Goal: Task Accomplishment & Management: Use online tool/utility

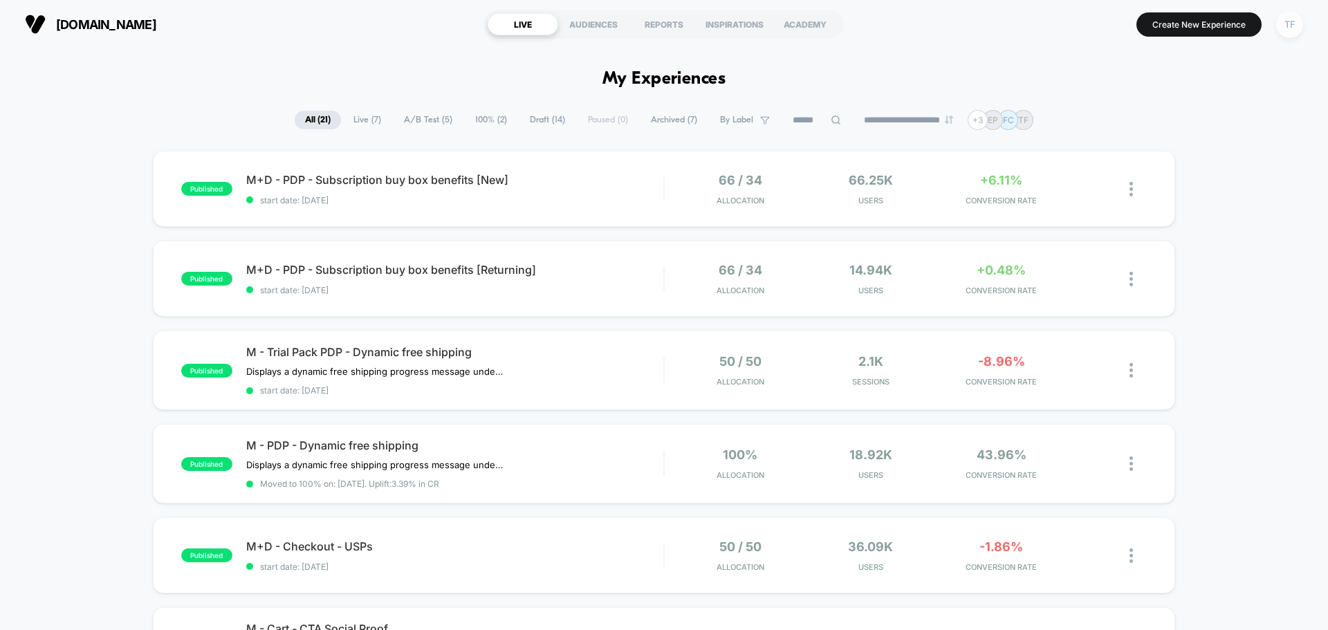
click at [1292, 26] on div "TF" at bounding box center [1289, 24] width 27 height 27
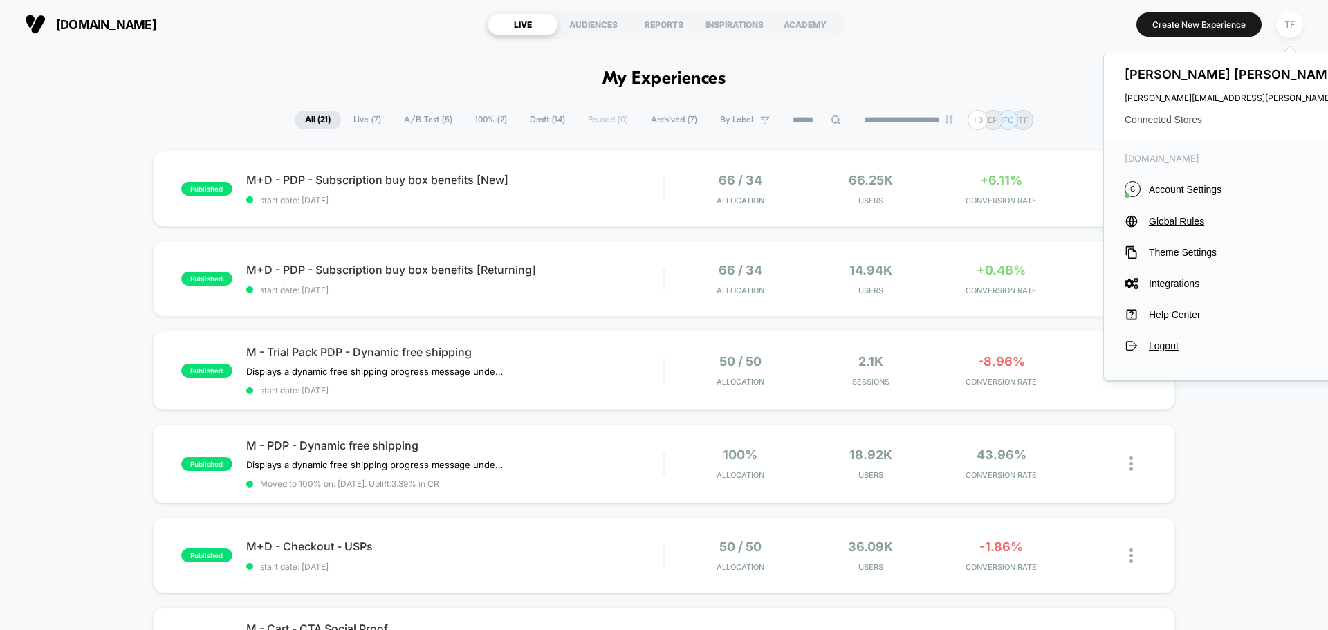
click at [1160, 121] on span "Connected Stores" at bounding box center [1262, 119] width 275 height 11
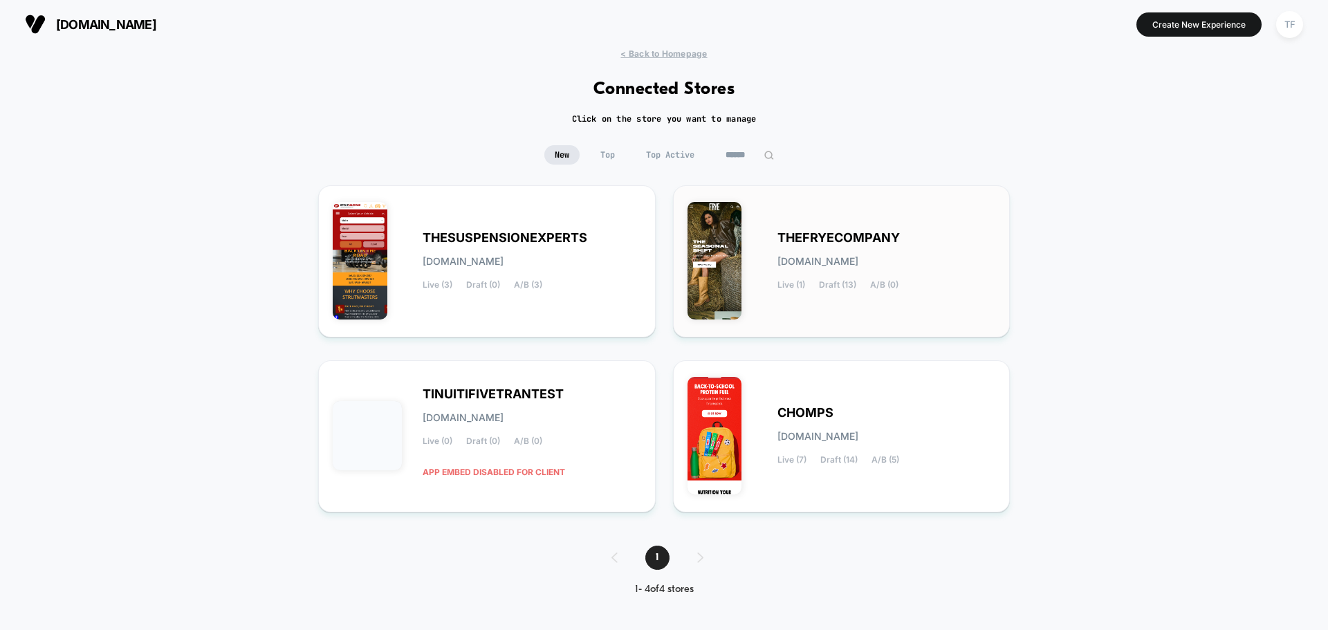
click at [849, 309] on div "THEFRYECOMPANY [DOMAIN_NAME] Live (1) Draft (13) A/B (0)" at bounding box center [842, 261] width 309 height 123
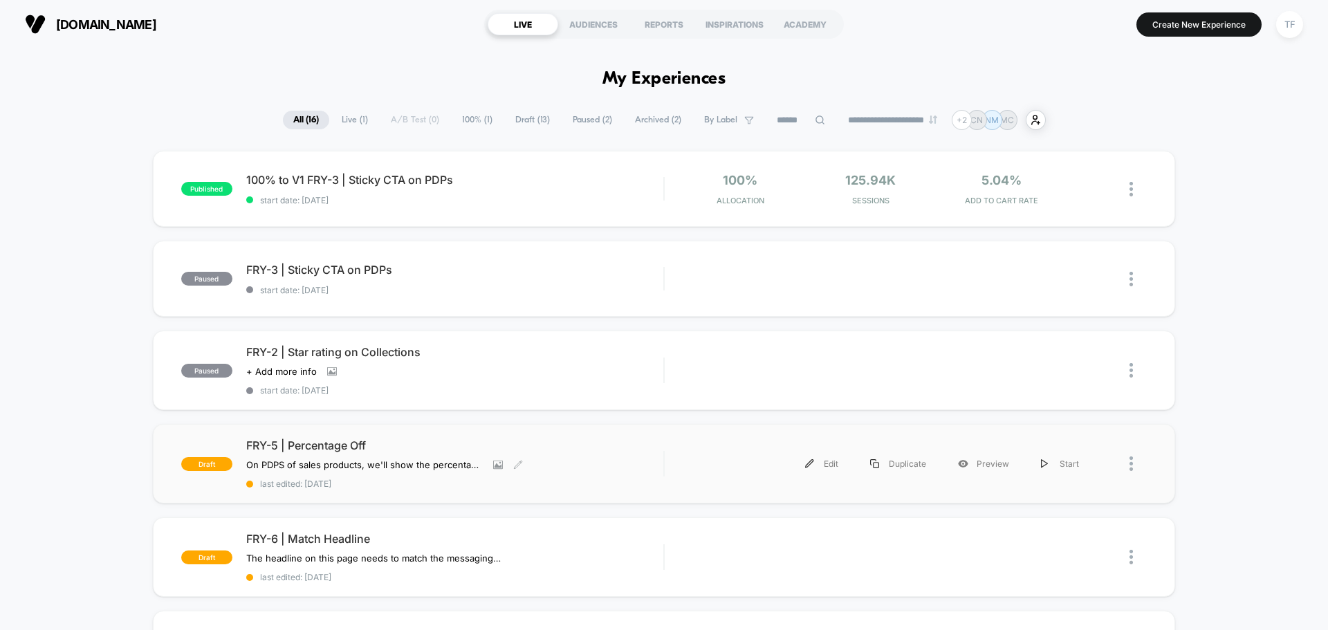
click at [585, 466] on div "FRY-5 | Percentage Off On PDPS of sales products, we'll show the percentage off…" at bounding box center [454, 464] width 417 height 51
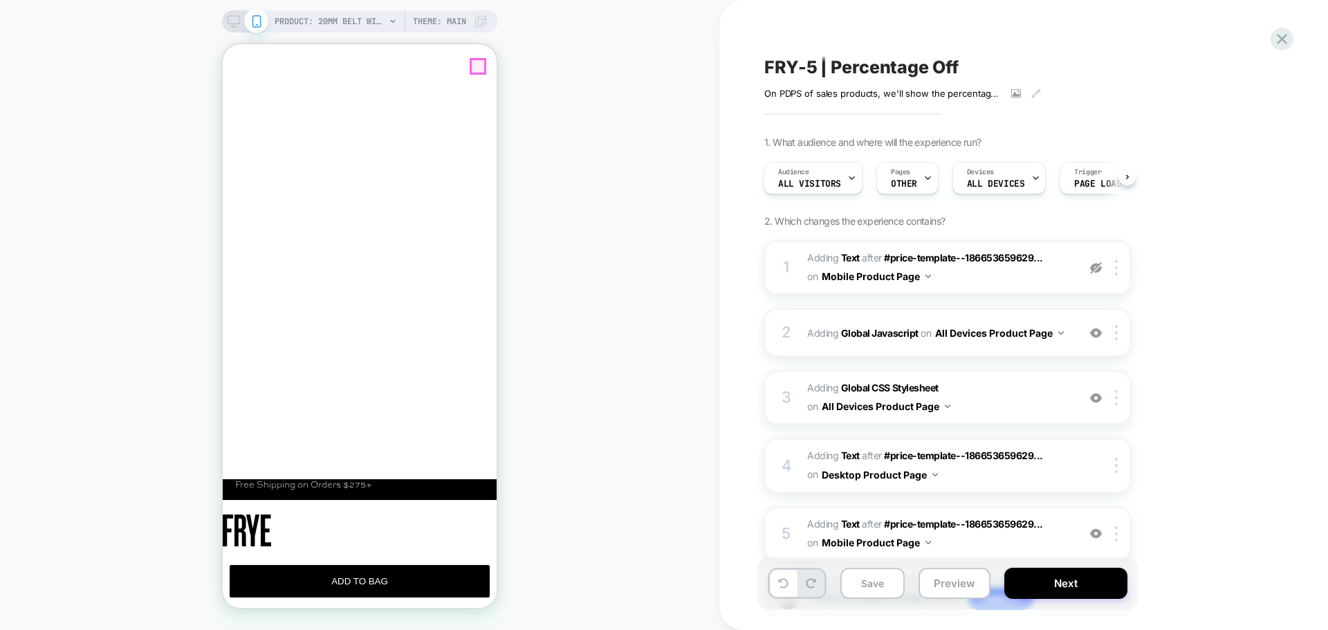
click at [240, 101] on line "Close" at bounding box center [234, 106] width 11 height 11
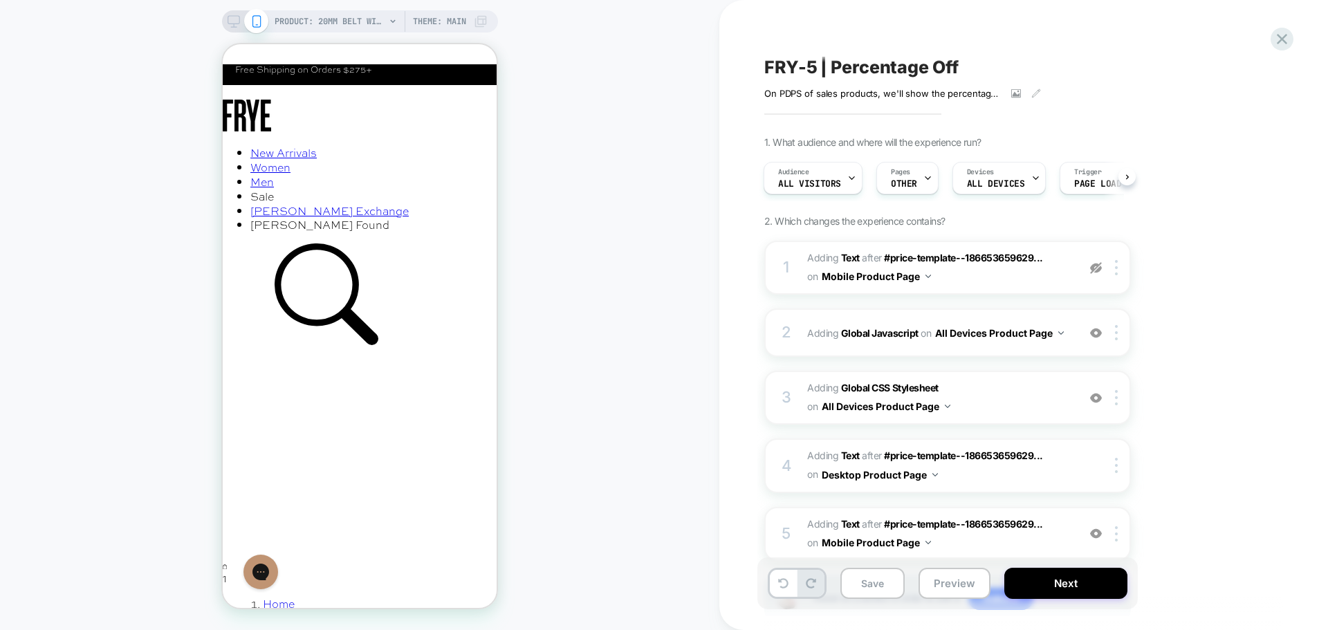
click at [230, 22] on icon at bounding box center [234, 21] width 12 height 12
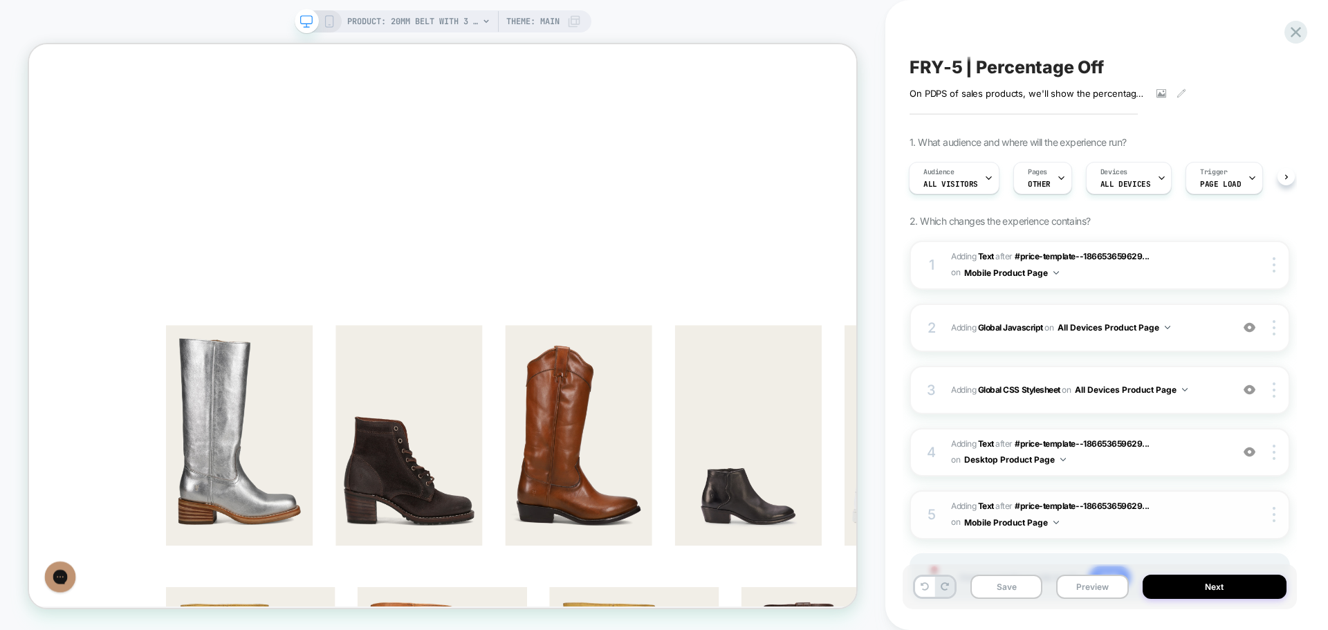
scroll to position [69, 0]
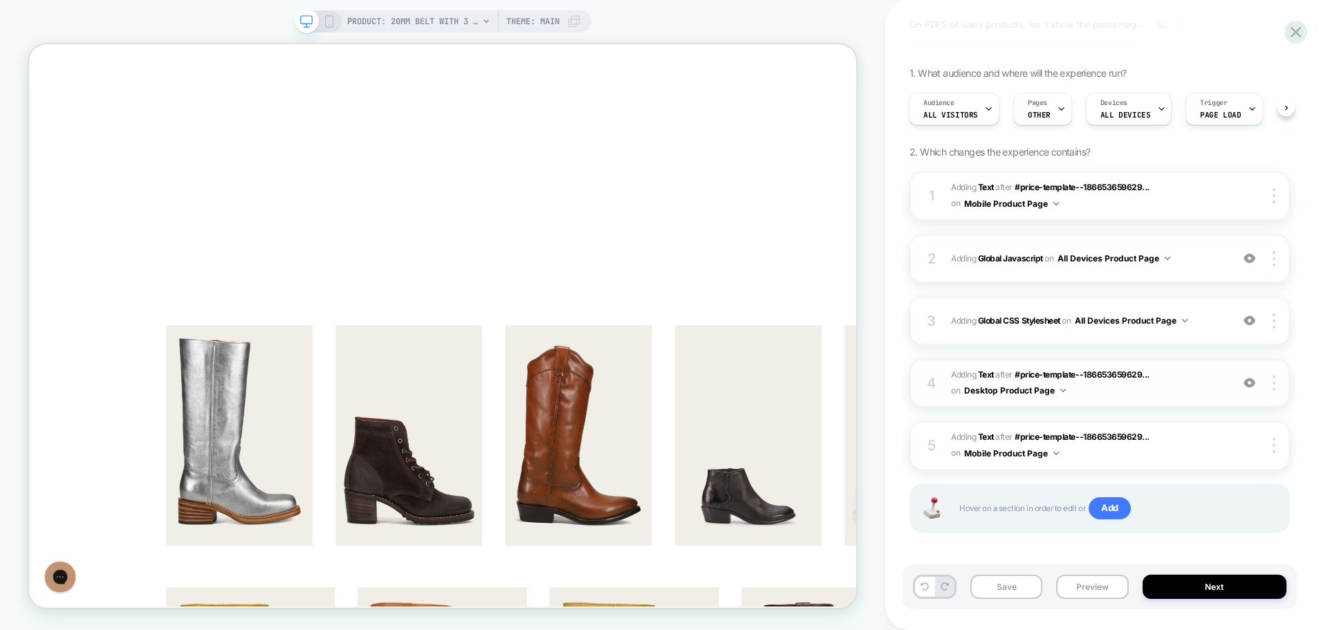
click at [1251, 382] on img at bounding box center [1250, 383] width 12 height 12
click at [1250, 383] on img at bounding box center [1250, 383] width 12 height 12
click at [1208, 190] on span "#_loomi_addon_1757108239132 Adding Text AFTER #price-template--186653659629... …" at bounding box center [1087, 196] width 273 height 33
click at [1195, 390] on span "#_loomi_addon_1757526519179 Adding Text AFTER #price-template--186653659629... …" at bounding box center [1087, 383] width 273 height 33
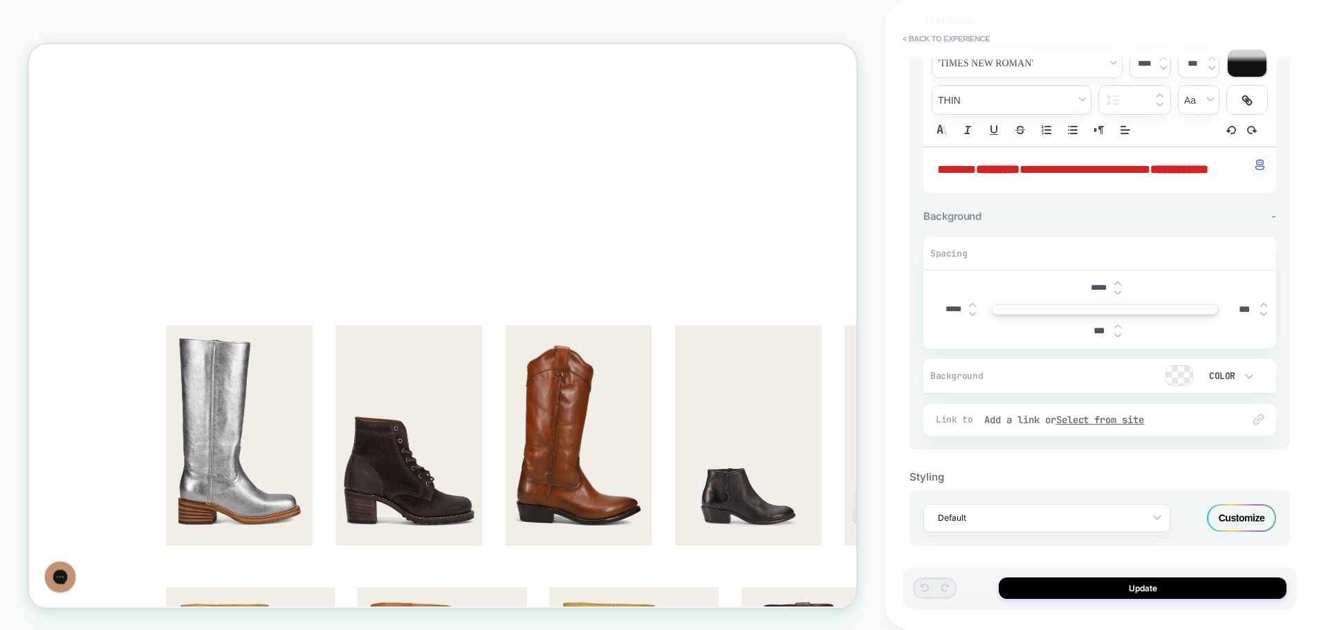
scroll to position [161, 0]
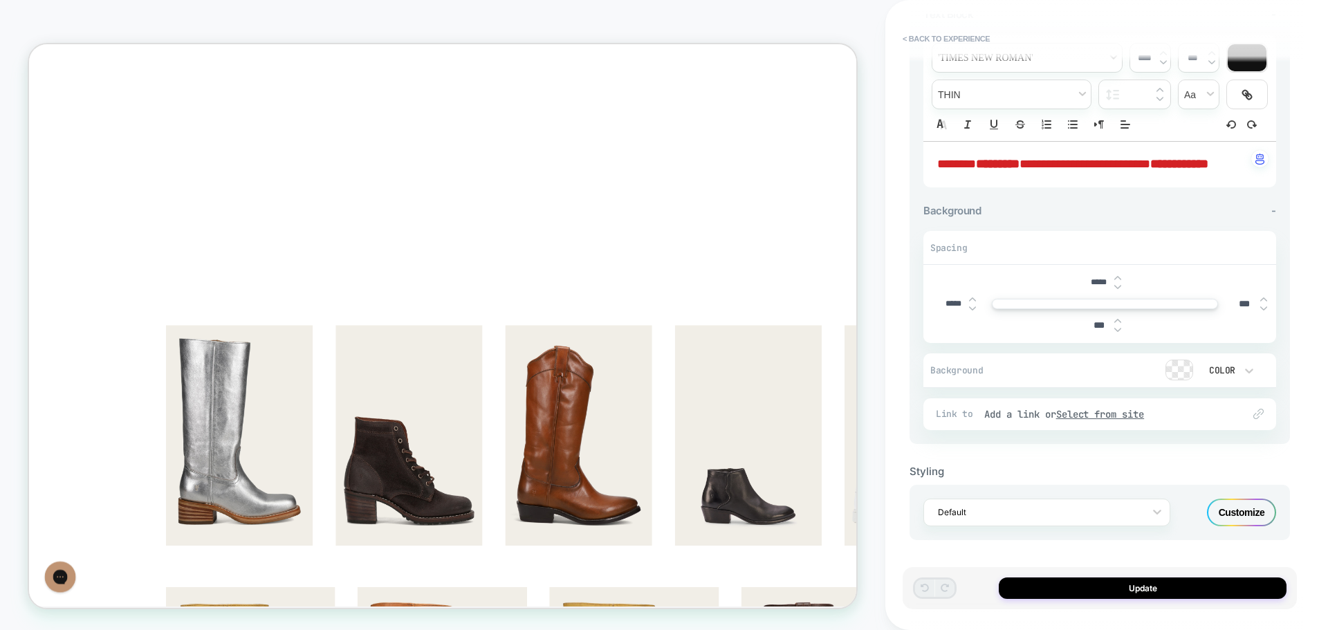
click at [1257, 514] on div "Customize" at bounding box center [1241, 513] width 69 height 28
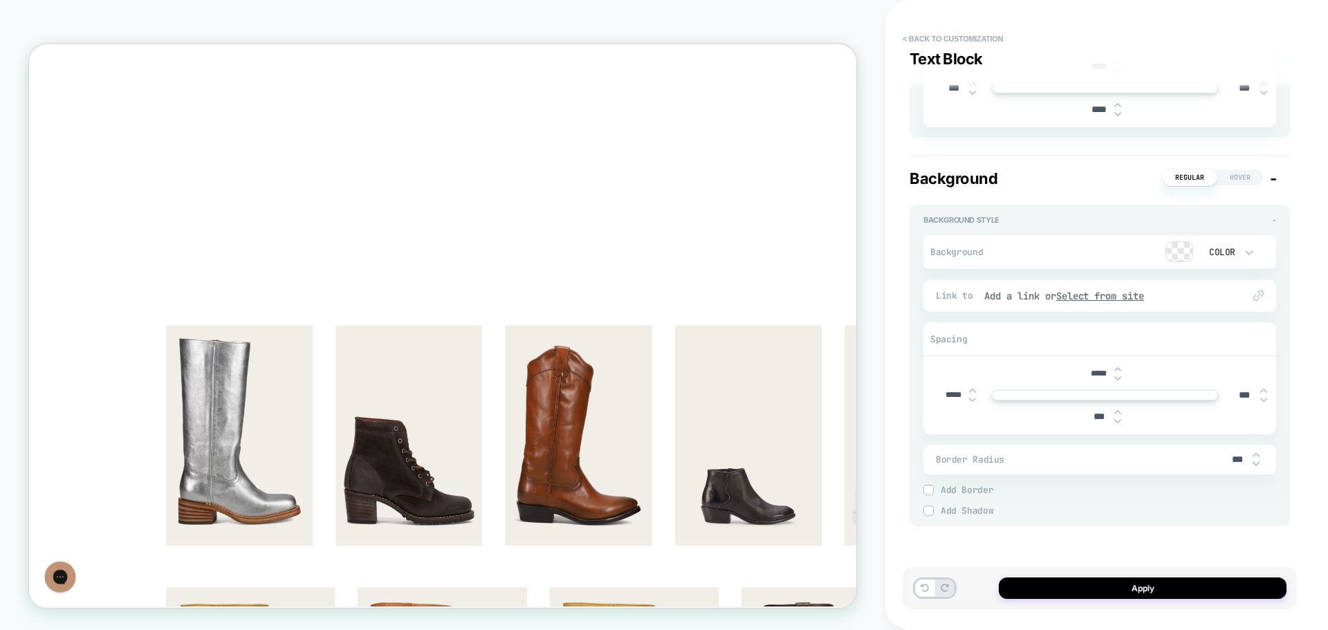
scroll to position [437, 0]
click at [1121, 589] on button "Apply" at bounding box center [1143, 588] width 288 height 21
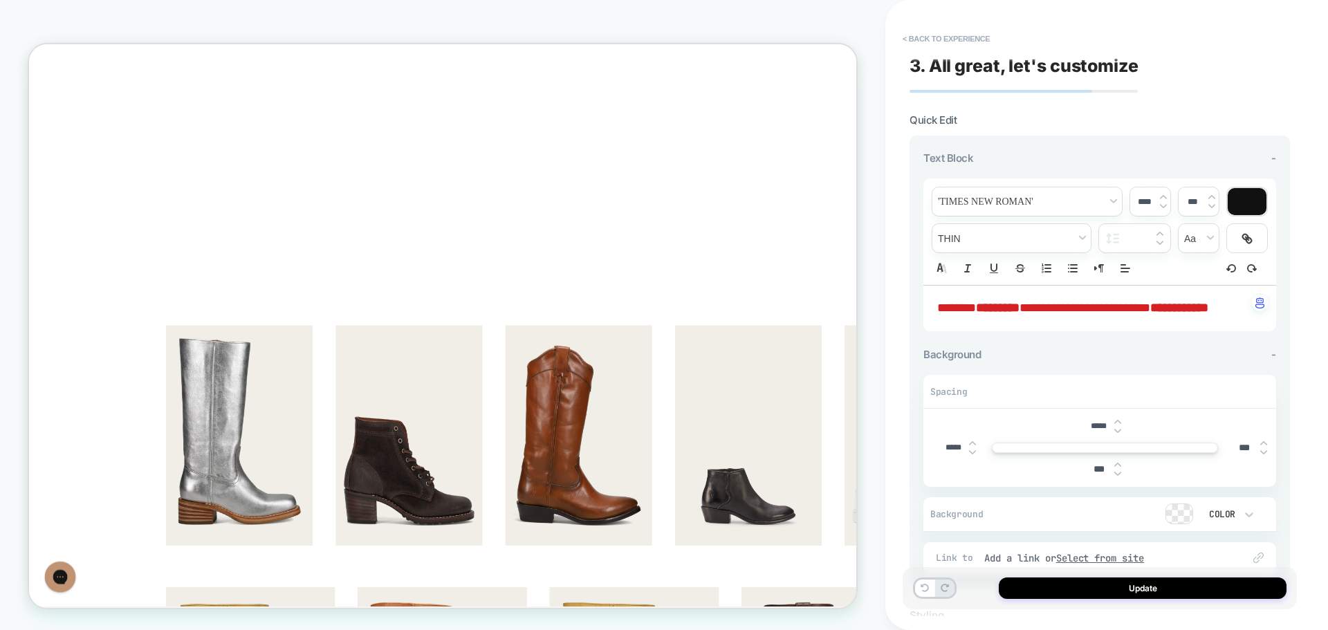
click at [1121, 589] on button "Update" at bounding box center [1143, 588] width 288 height 21
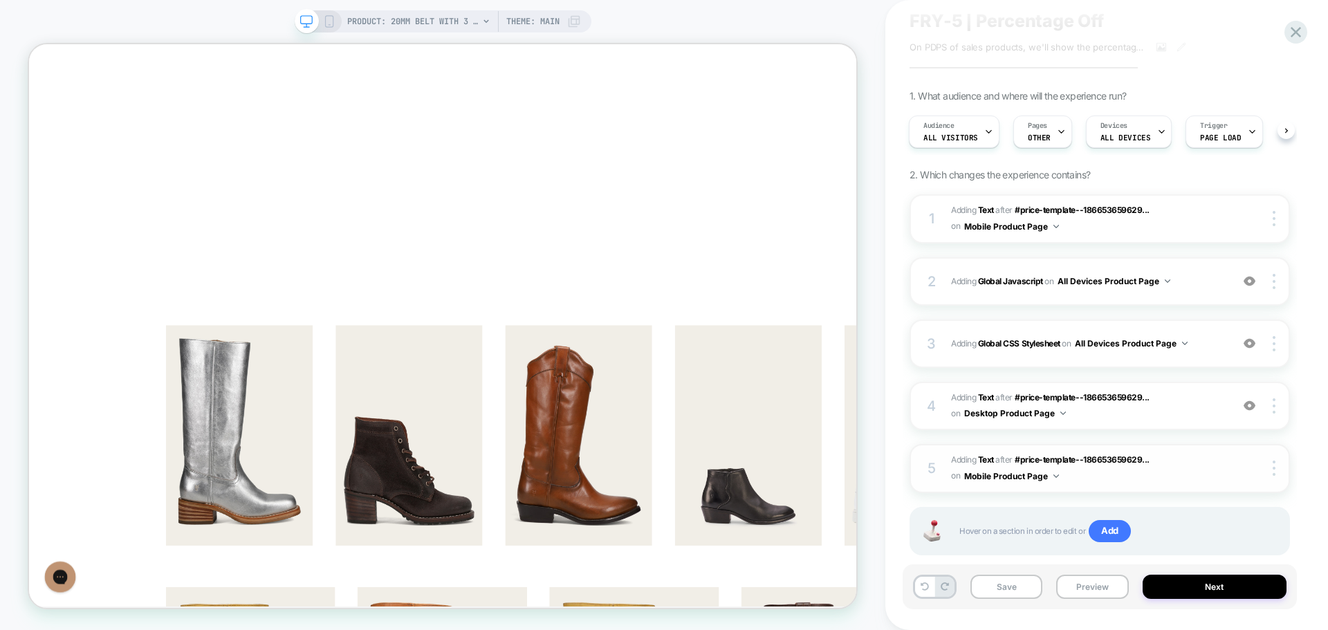
scroll to position [69, 0]
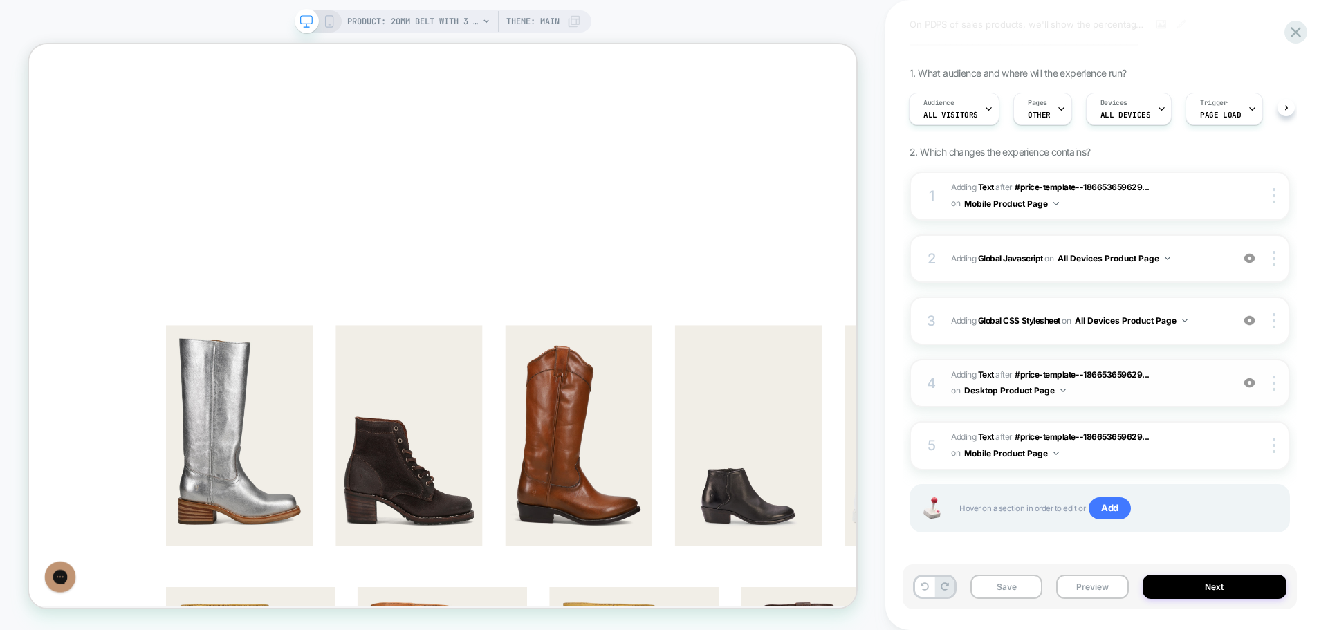
click at [1252, 387] on img at bounding box center [1250, 383] width 12 height 12
click at [1155, 205] on span "#_loomi_addon_1757108239132 Adding Text AFTER #price-template--186653659629... …" at bounding box center [1087, 196] width 273 height 33
drag, startPoint x: 329, startPoint y: 17, endPoint x: 1191, endPoint y: 407, distance: 946.2
click at [329, 17] on icon at bounding box center [329, 21] width 12 height 12
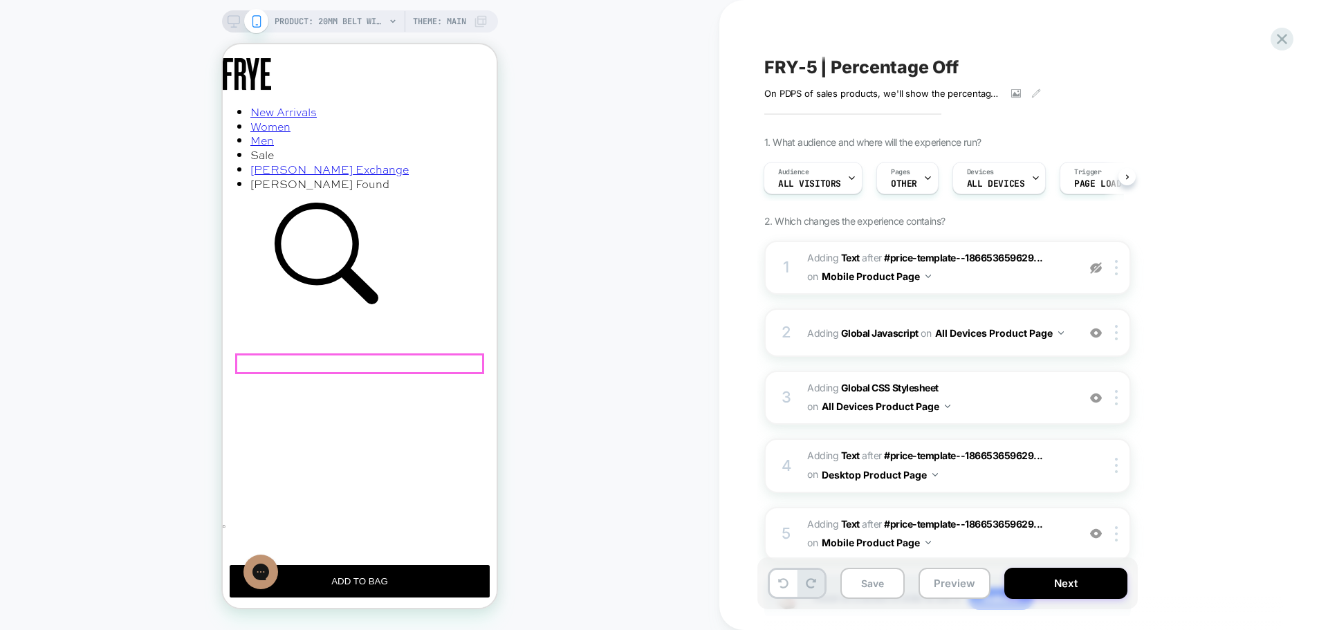
scroll to position [486, 0]
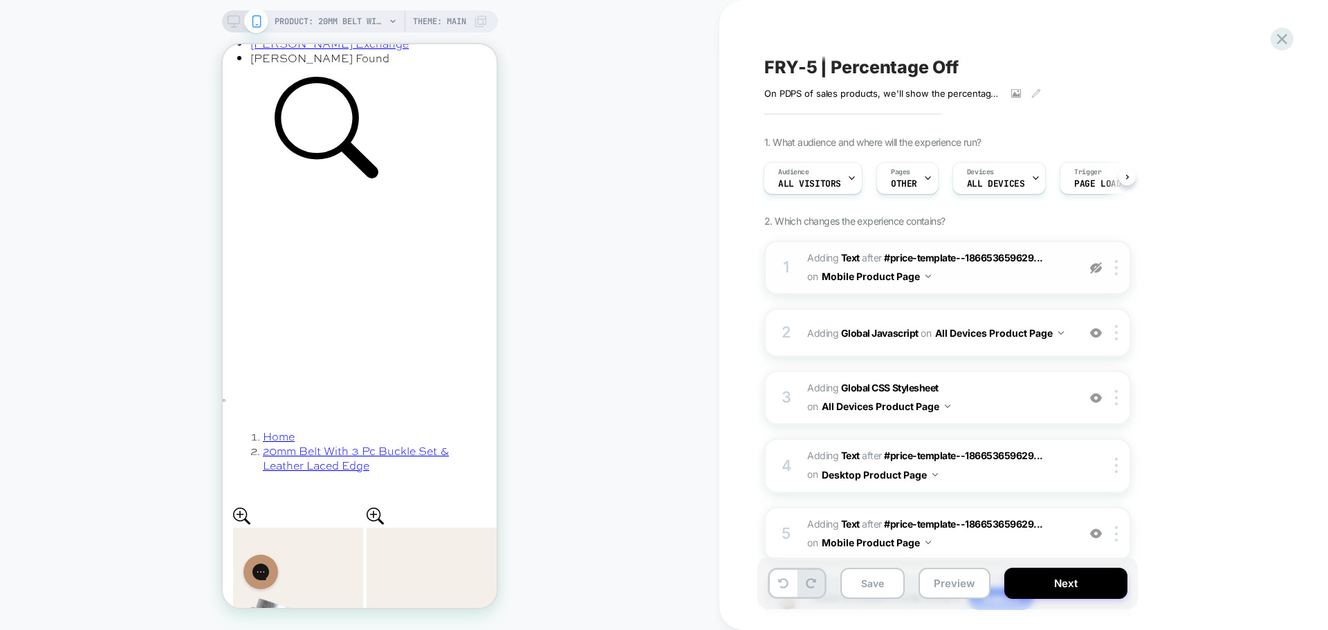
click at [1099, 268] on img at bounding box center [1096, 268] width 12 height 12
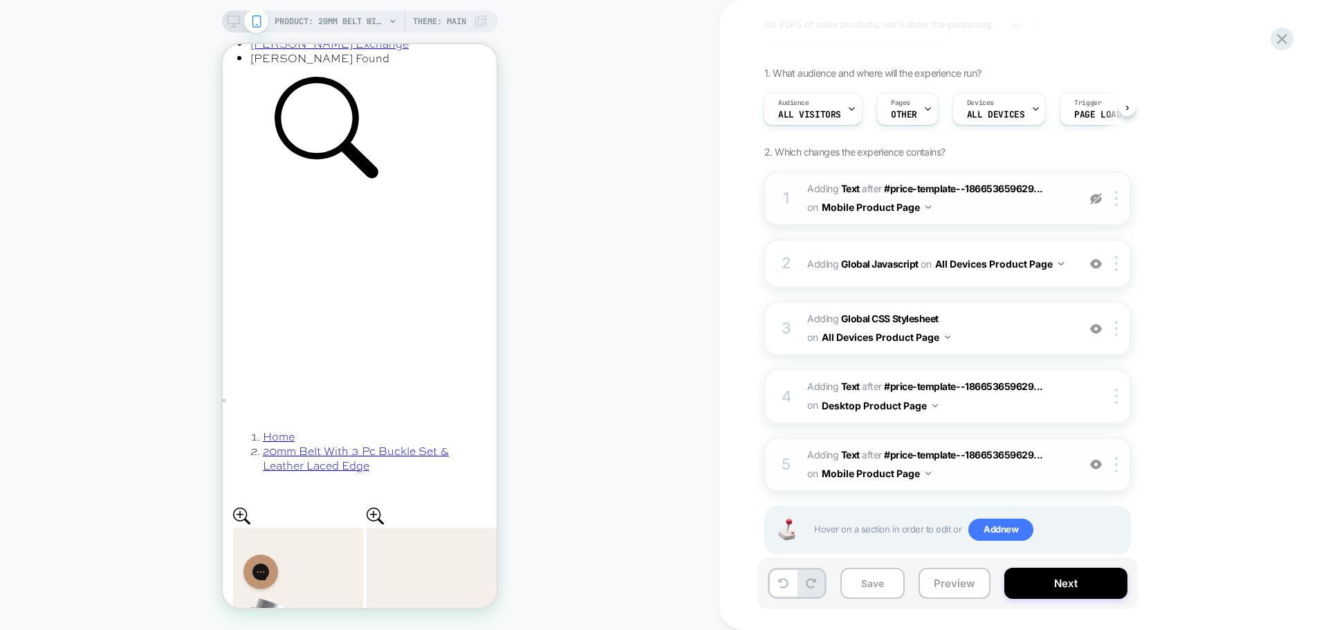
click at [1097, 467] on img at bounding box center [1096, 465] width 12 height 12
click at [1058, 472] on span "#_loomi_addon_1757634253017 Adding Text AFTER #price-template--186653659629... …" at bounding box center [939, 464] width 264 height 37
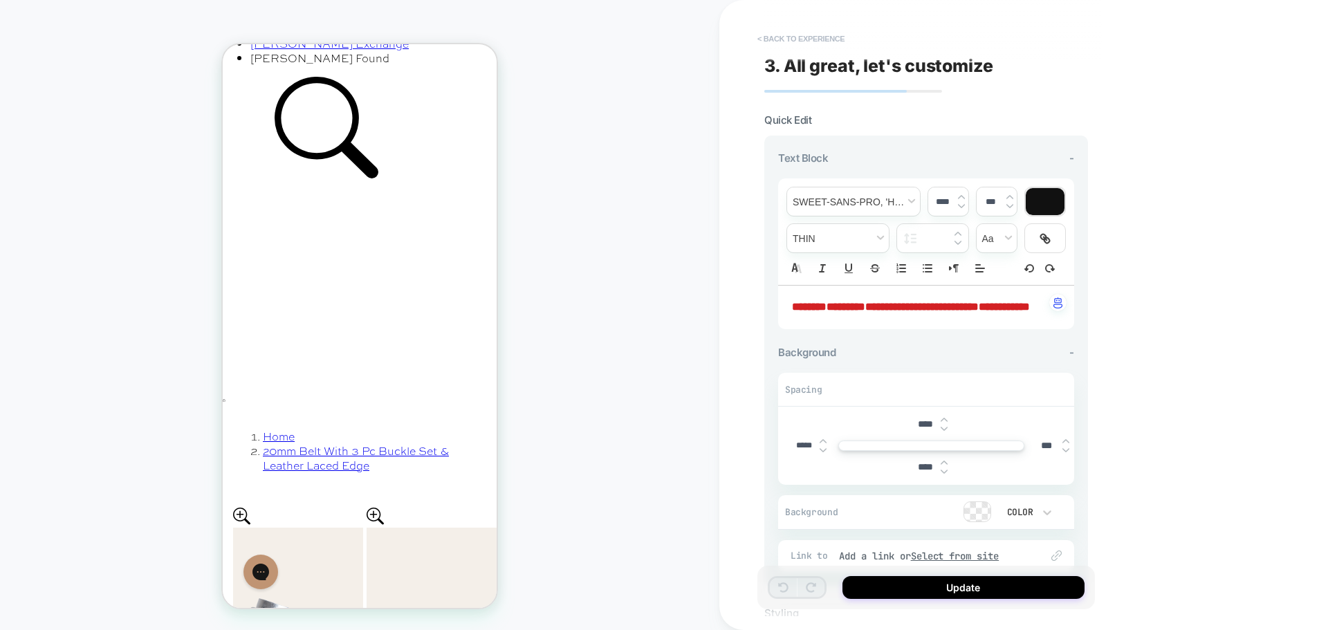
click at [796, 39] on button "< Back to experience" at bounding box center [801, 39] width 101 height 22
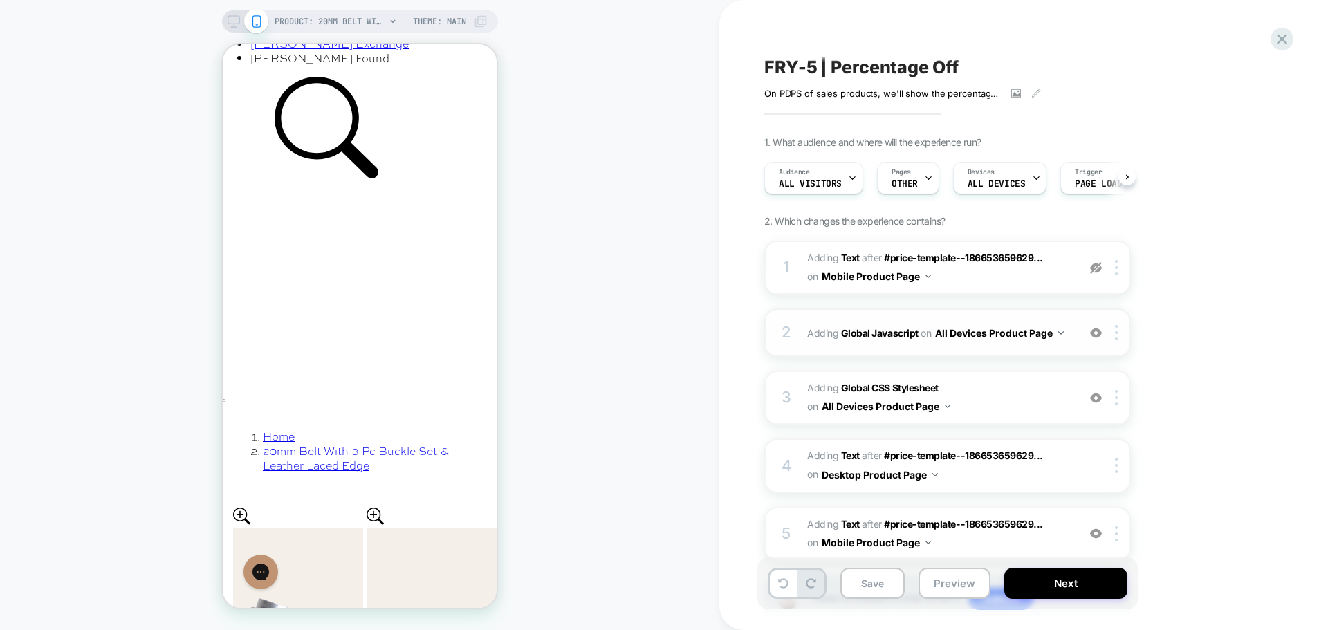
scroll to position [0, 1]
click at [989, 541] on span "#_loomi_addon_1757634253017 Adding Text AFTER #price-template--186653659629... …" at bounding box center [939, 533] width 264 height 37
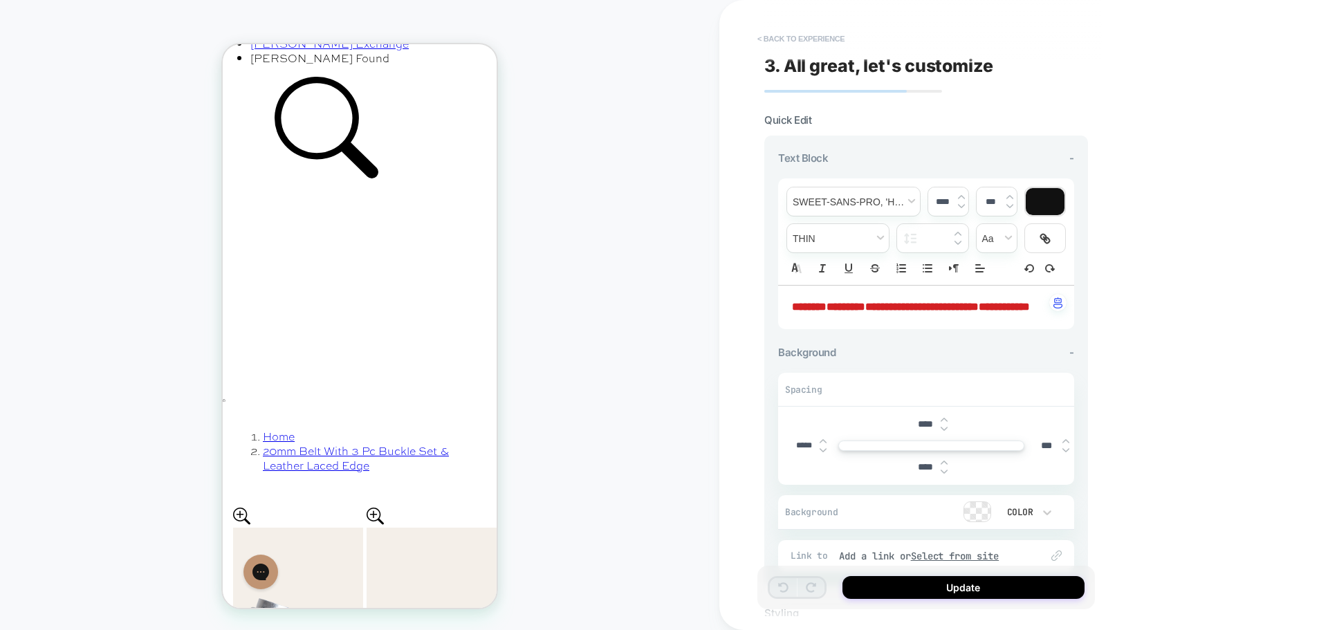
click at [829, 37] on button "< Back to experience" at bounding box center [801, 39] width 101 height 22
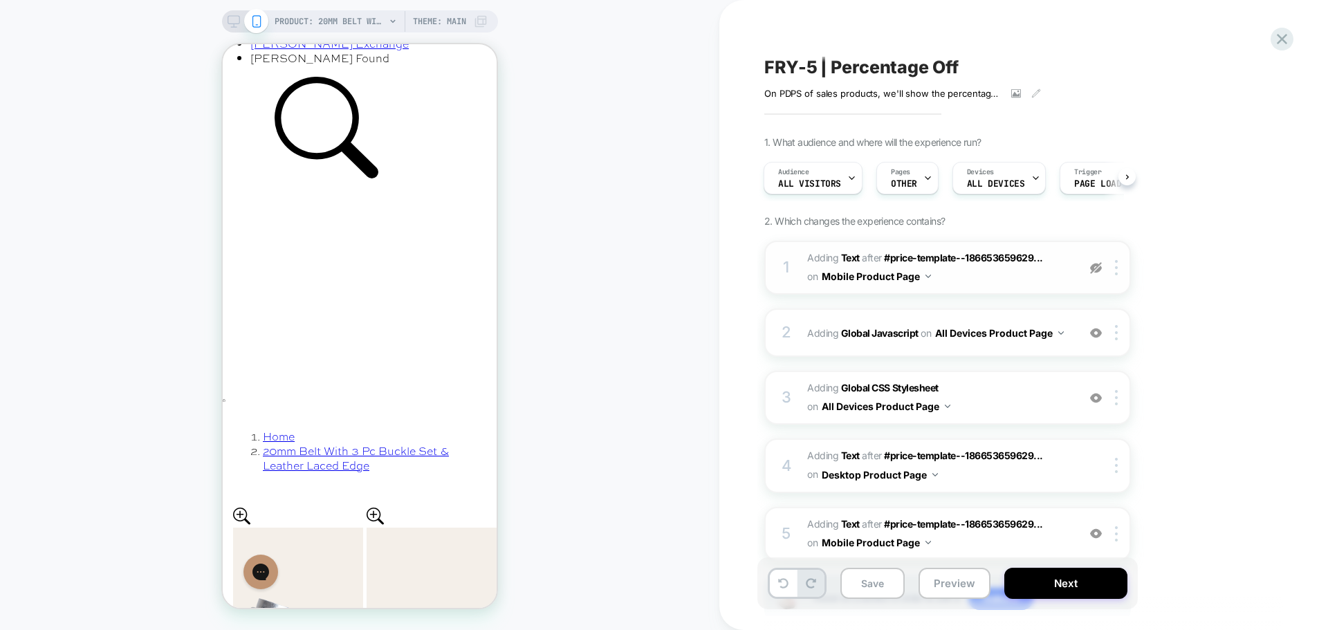
click at [1024, 284] on span "#_loomi_addon_1757108239132 Adding Text AFTER #price-template--186653659629... …" at bounding box center [939, 267] width 264 height 37
click at [1033, 266] on span "#_loomi_addon_1757108239132 Adding Text AFTER #price-template--186653659629... …" at bounding box center [939, 267] width 264 height 37
click at [1056, 259] on span "#_loomi_addon_1757108239132 Adding Text AFTER #price-template--186653659629... …" at bounding box center [939, 267] width 264 height 37
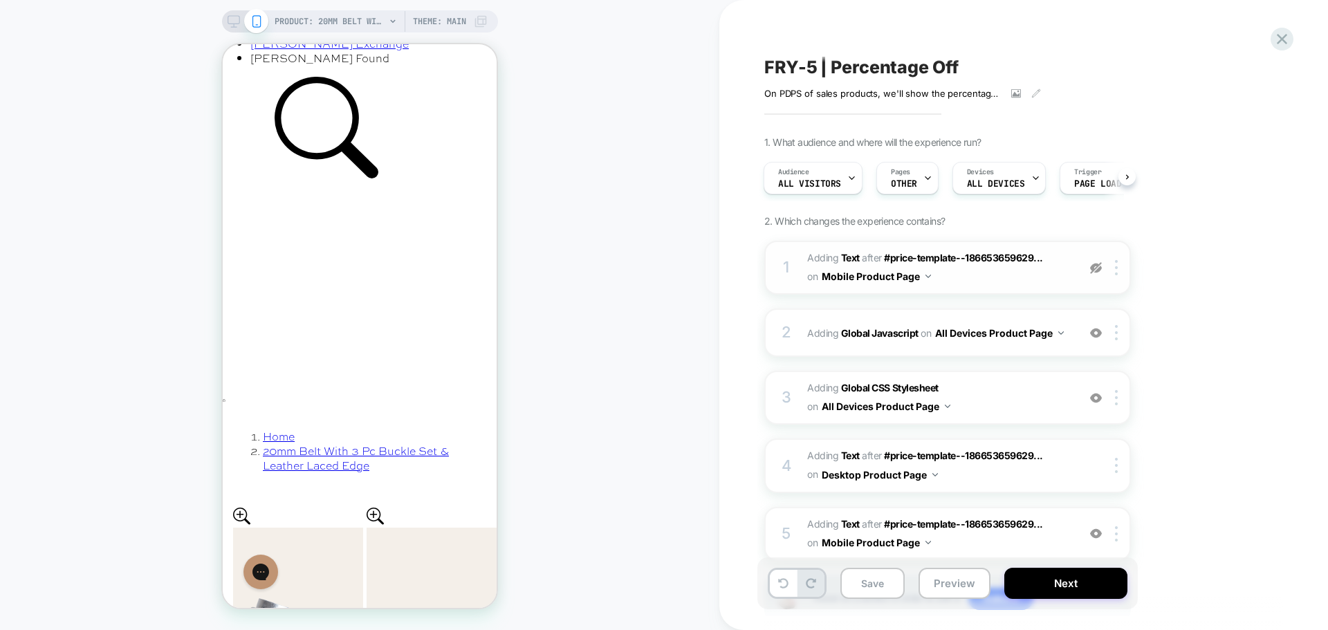
click at [949, 279] on span "#_loomi_addon_1757108239132 Adding Text AFTER #price-template--186653659629... …" at bounding box center [939, 267] width 264 height 37
click at [985, 273] on span "#_loomi_addon_1757108239132 Adding Text AFTER #price-template--186653659629... …" at bounding box center [939, 267] width 264 height 37
click at [1099, 271] on img at bounding box center [1096, 268] width 12 height 12
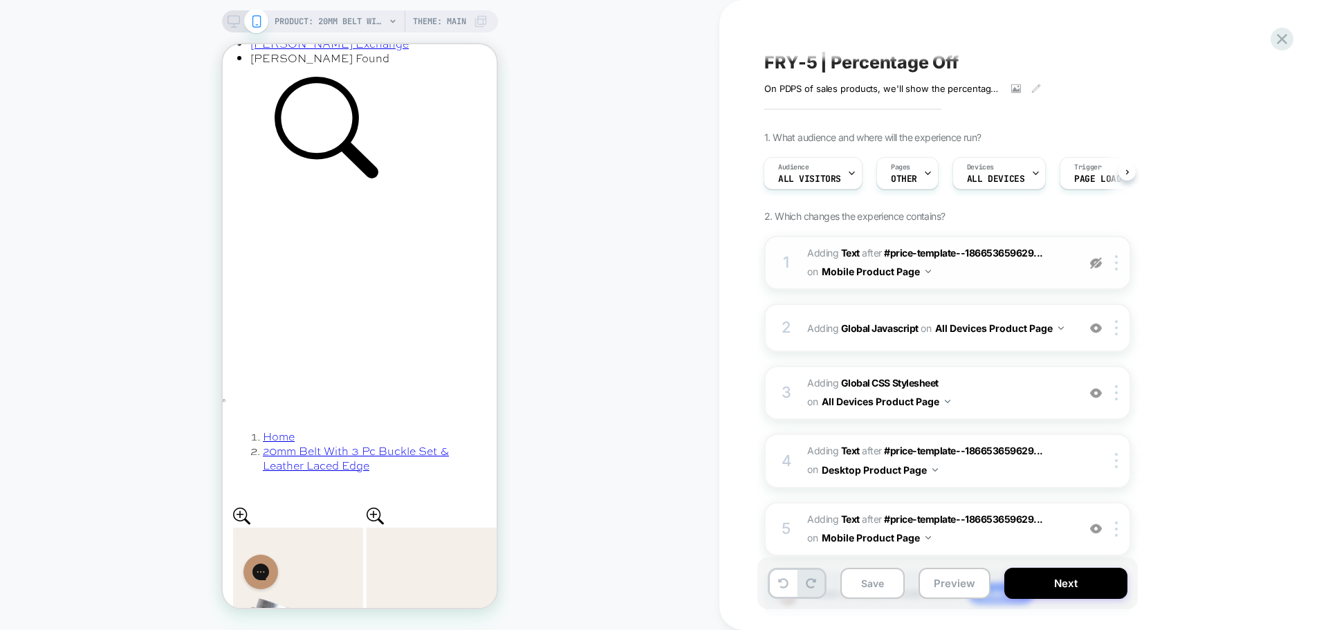
scroll to position [0, 0]
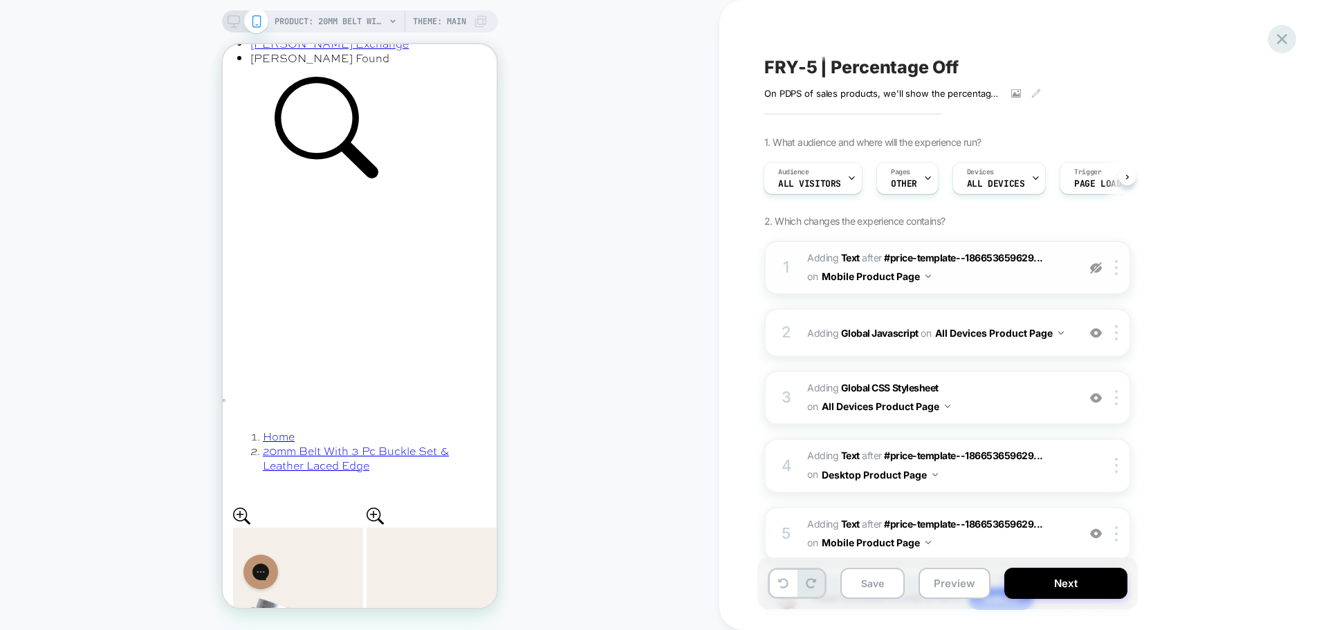
click at [1278, 46] on icon at bounding box center [1282, 39] width 19 height 19
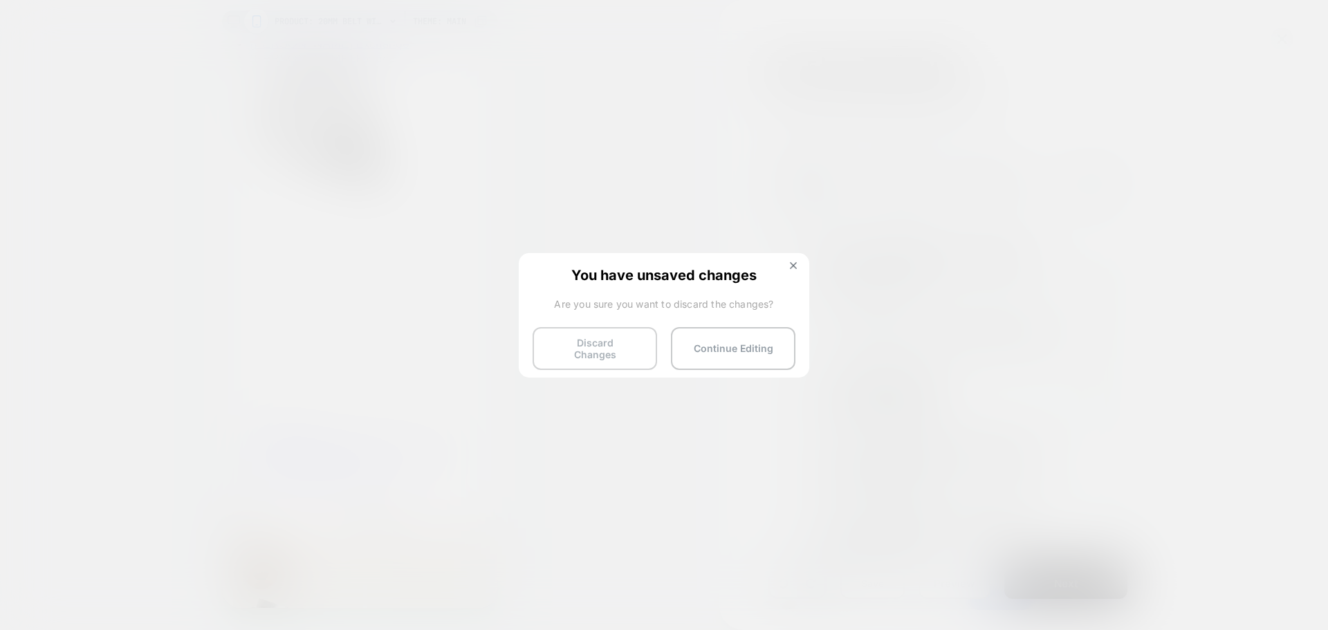
click at [580, 344] on button "Discard Changes" at bounding box center [595, 348] width 125 height 43
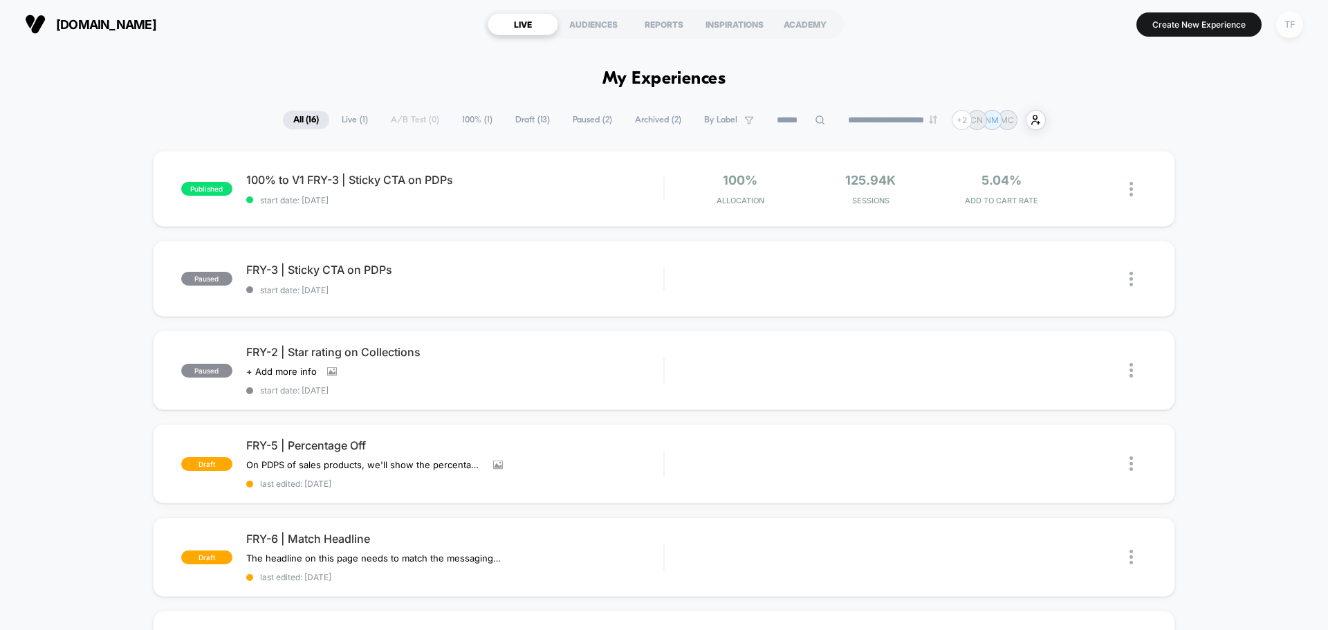
click at [1295, 25] on div "TF" at bounding box center [1289, 24] width 27 height 27
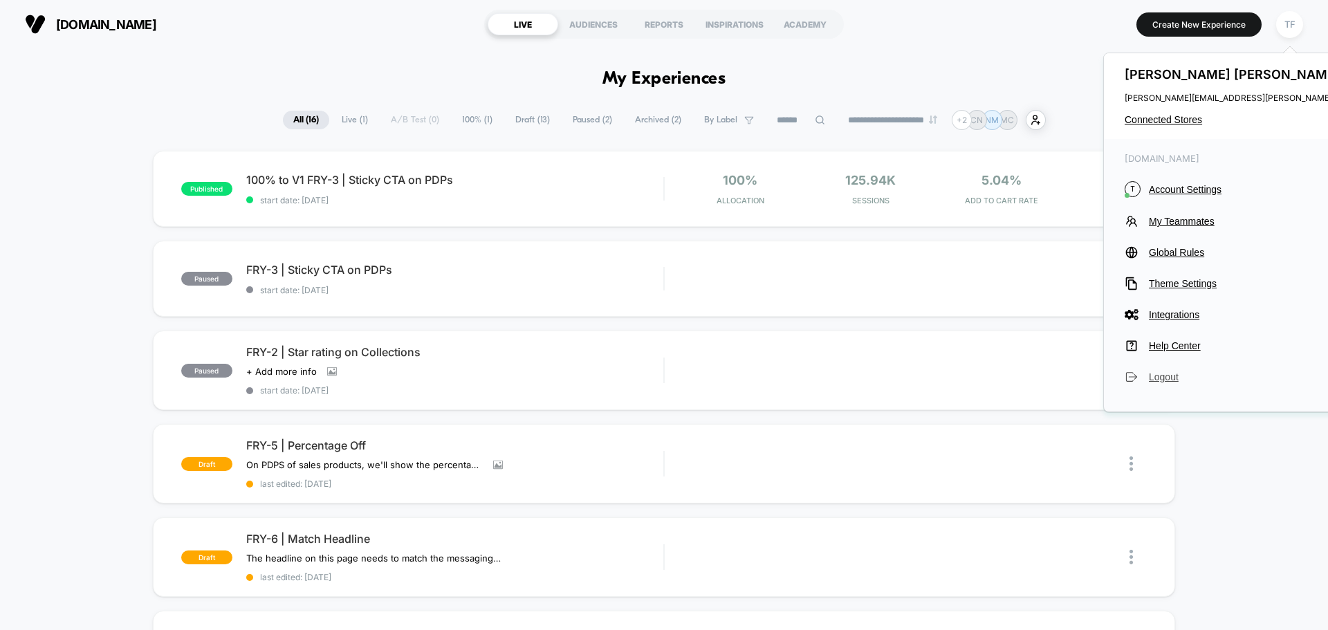
click at [1155, 373] on span "Logout" at bounding box center [1274, 377] width 250 height 11
